Goal: Use online tool/utility: Utilize a website feature to perform a specific function

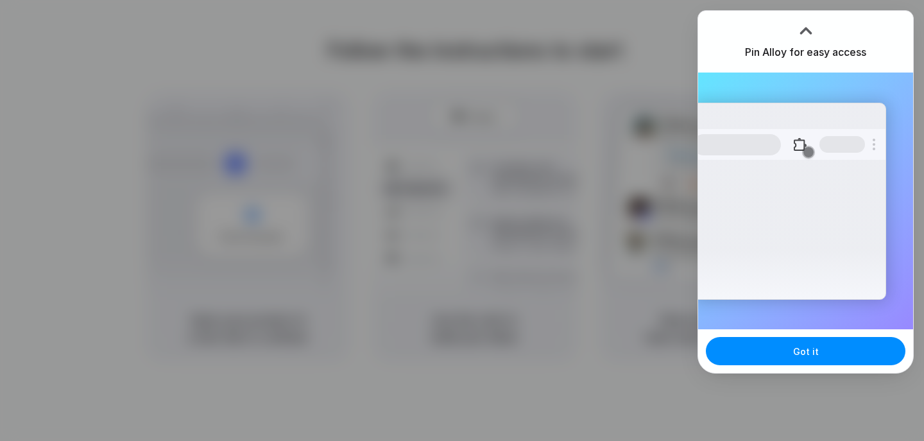
click at [884, 158] on div at bounding box center [789, 144] width 192 height 31
click at [808, 362] on button "Got it" at bounding box center [805, 351] width 199 height 28
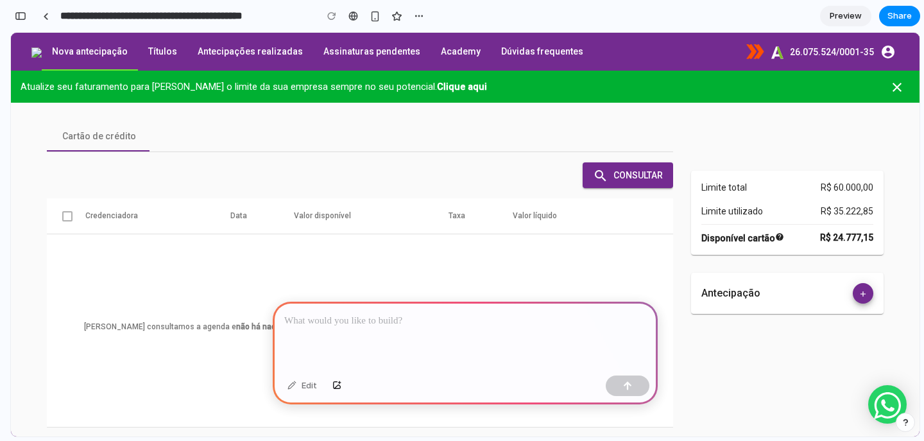
click at [466, 330] on div at bounding box center [465, 335] width 385 height 69
click at [450, 337] on div at bounding box center [465, 335] width 385 height 69
click at [621, 384] on button "button" at bounding box center [628, 385] width 44 height 21
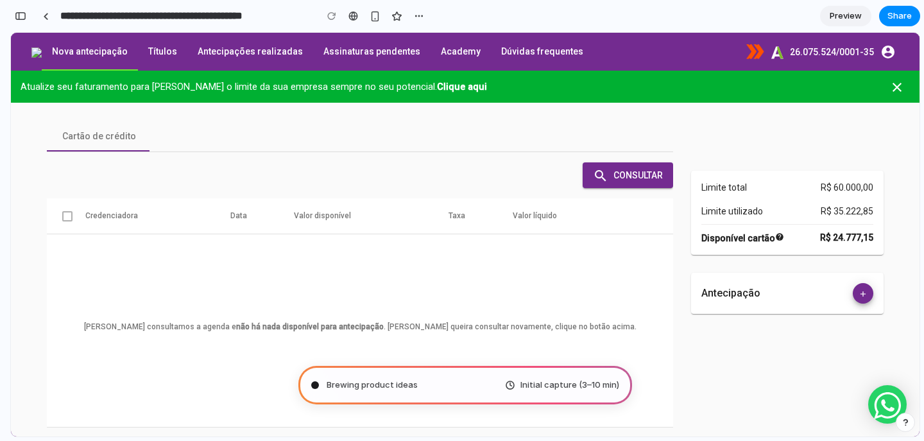
type input "**********"
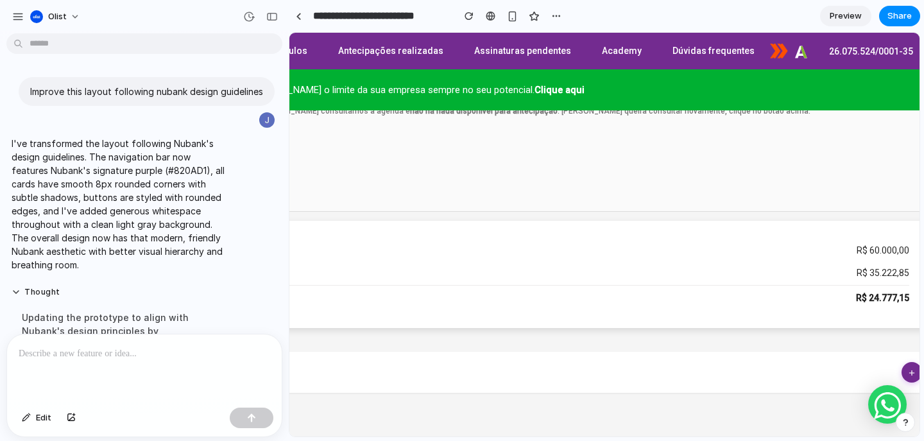
scroll to position [0, 212]
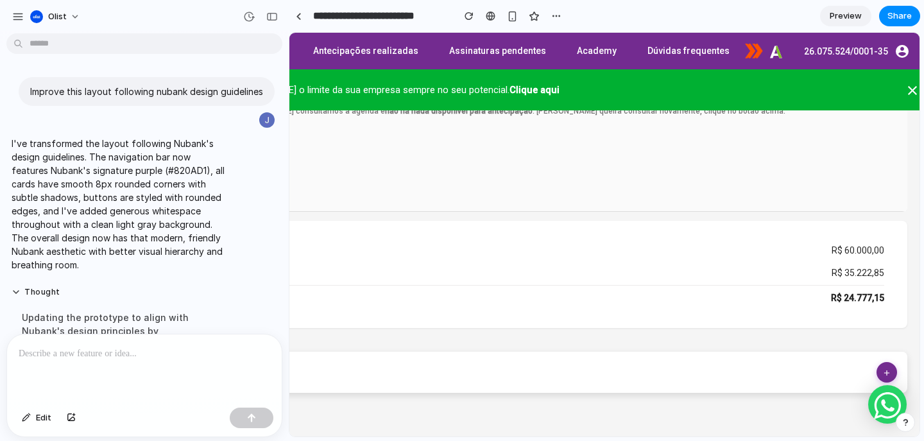
click at [706, 368] on div "Antecipação add" at bounding box center [509, 372] width 776 height 21
click at [879, 375] on mat-icon "add" at bounding box center [886, 375] width 15 height 15
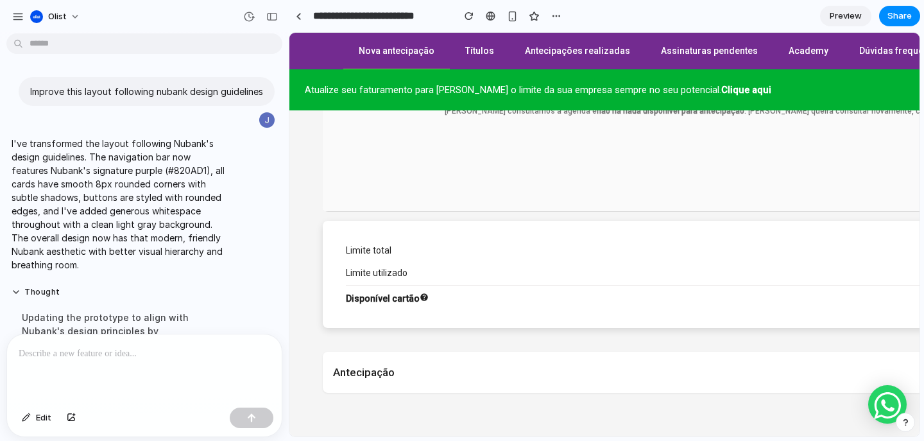
scroll to position [0, 0]
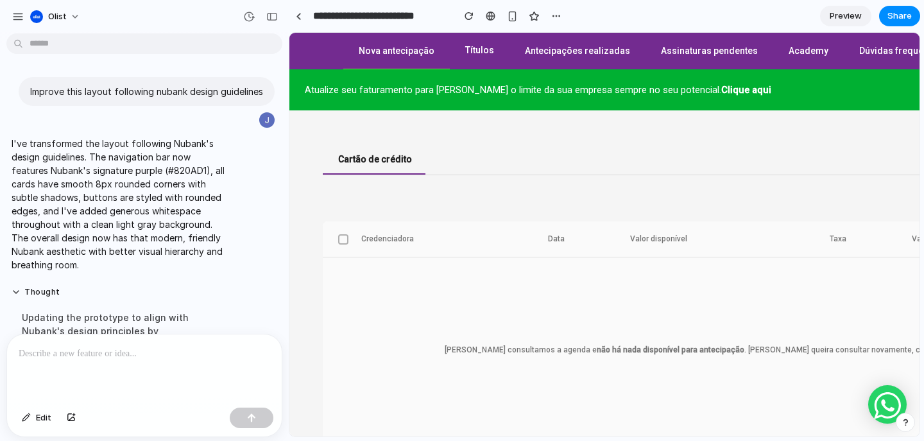
click at [471, 51] on span "Títulos" at bounding box center [479, 50] width 29 height 10
